Goal: Obtain resource: Download file/media

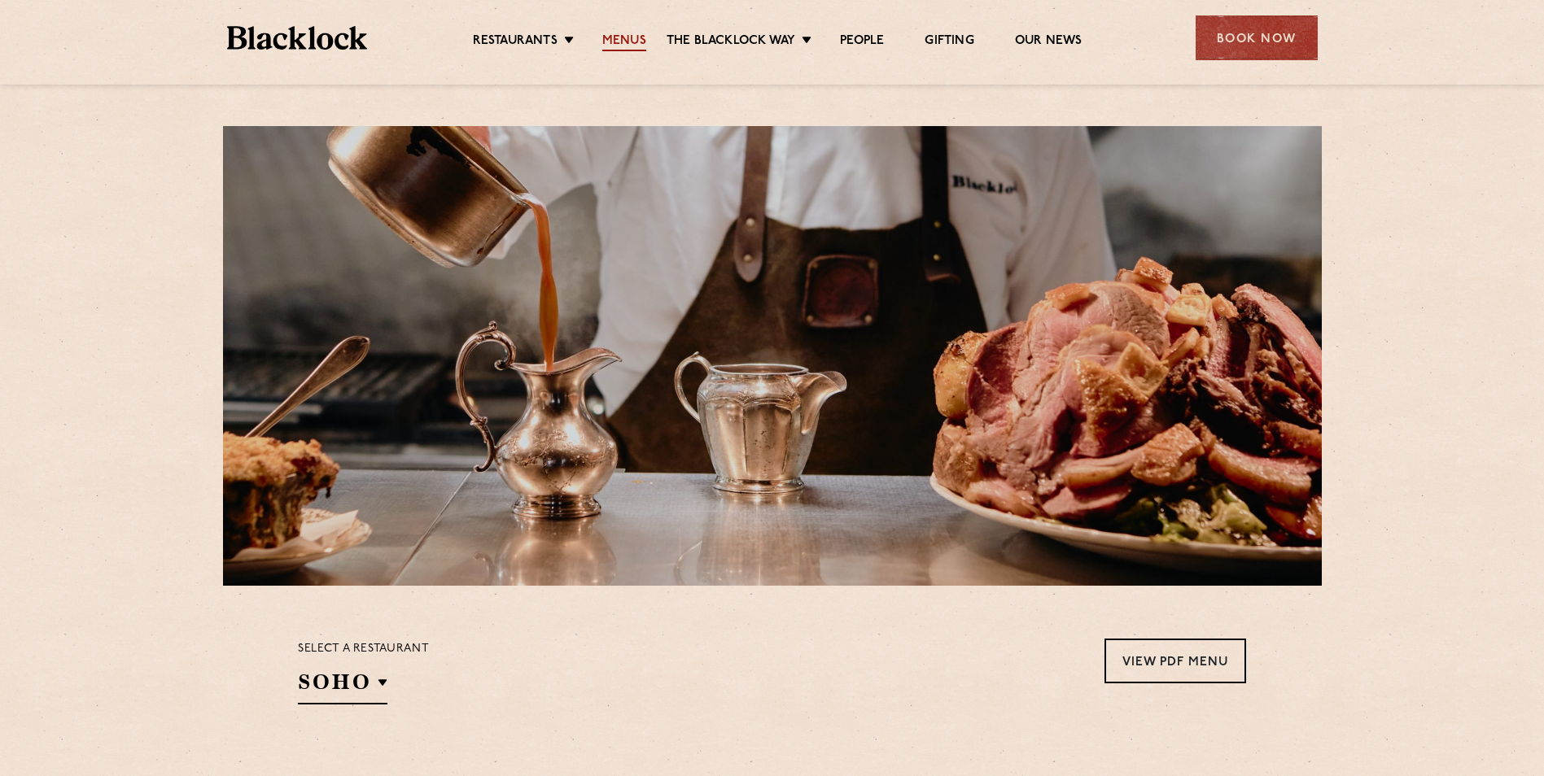
click at [609, 47] on link "Menus" at bounding box center [624, 42] width 44 height 18
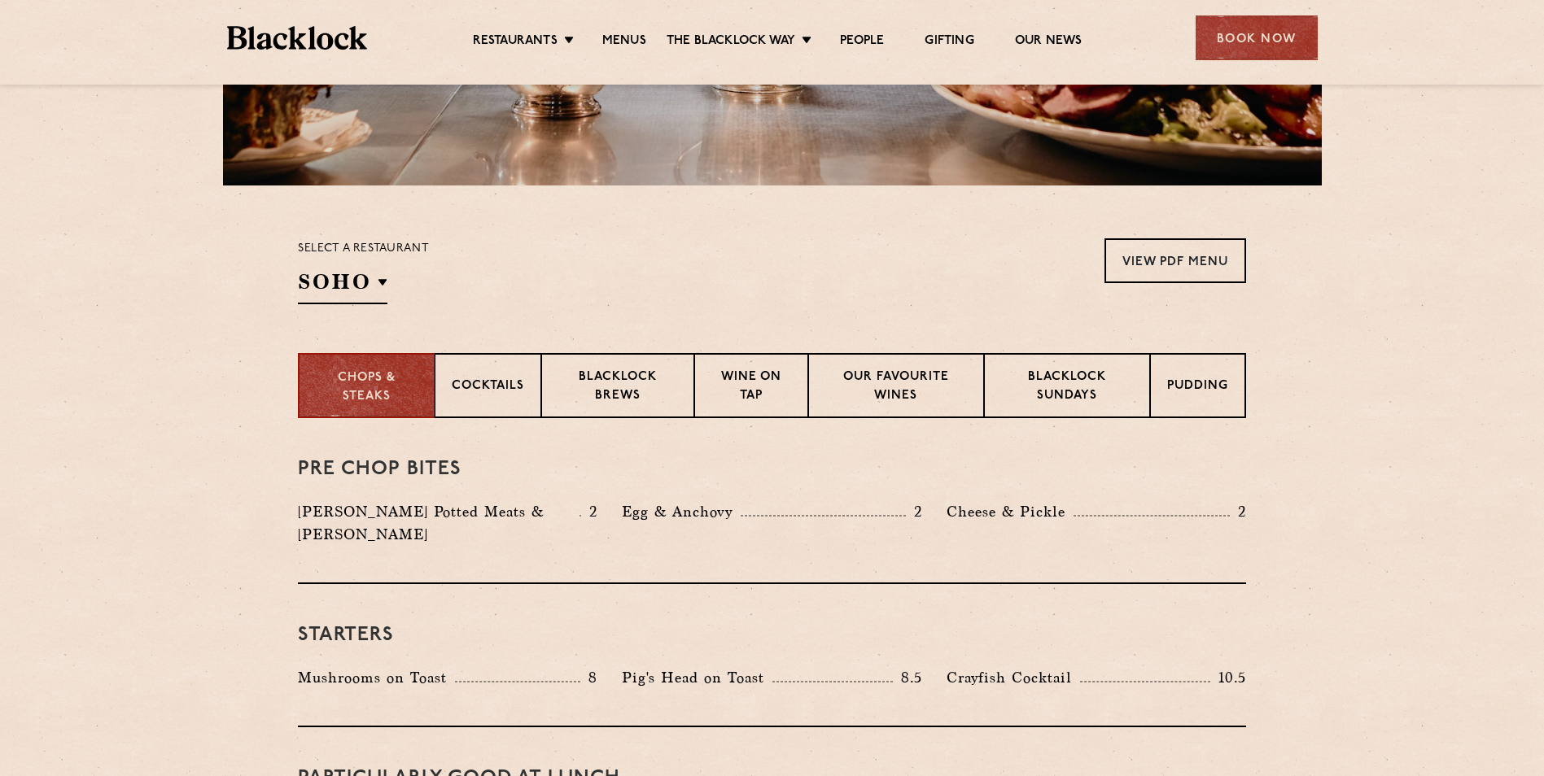
scroll to position [407, 0]
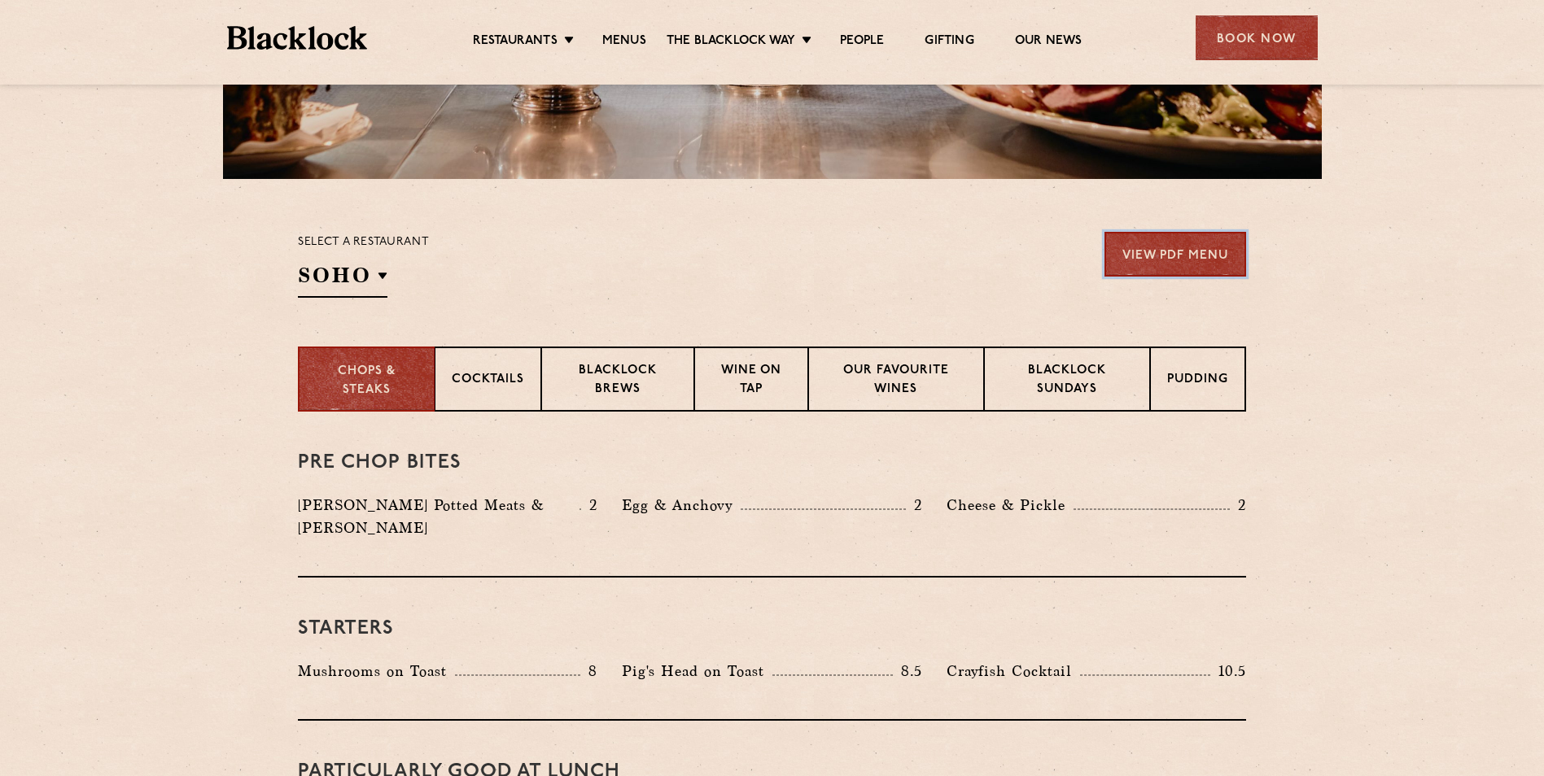
click at [1151, 260] on link "View PDF Menu" at bounding box center [1175, 254] width 142 height 45
